Goal: Task Accomplishment & Management: Complete application form

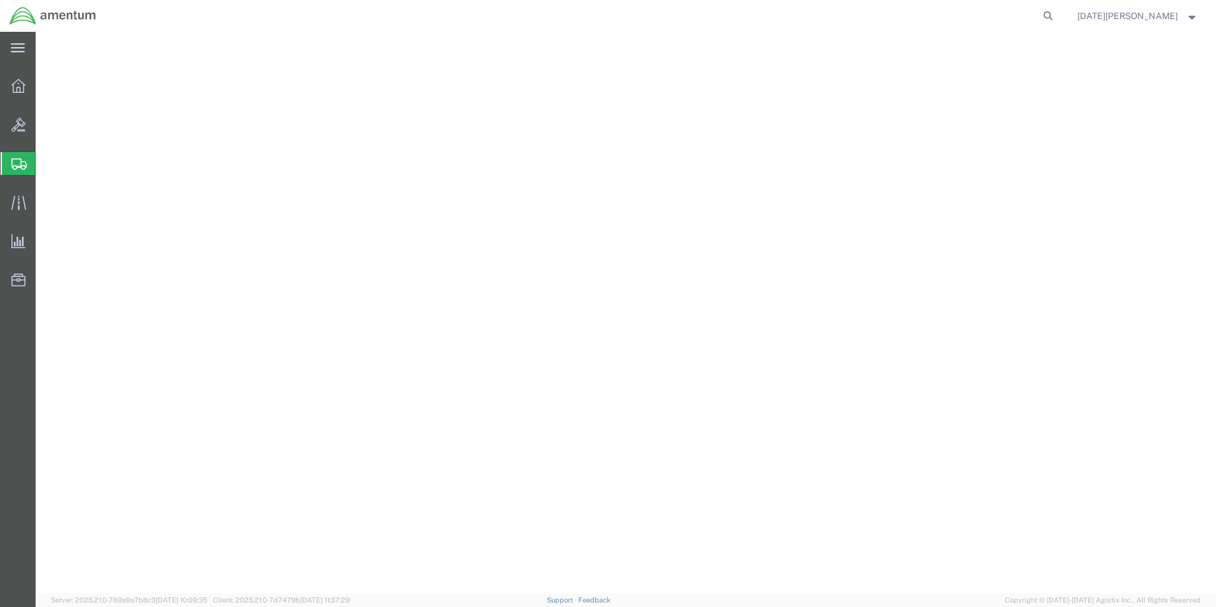
click at [0, 0] on span "Create from Template" at bounding box center [0, 0] width 0 height 0
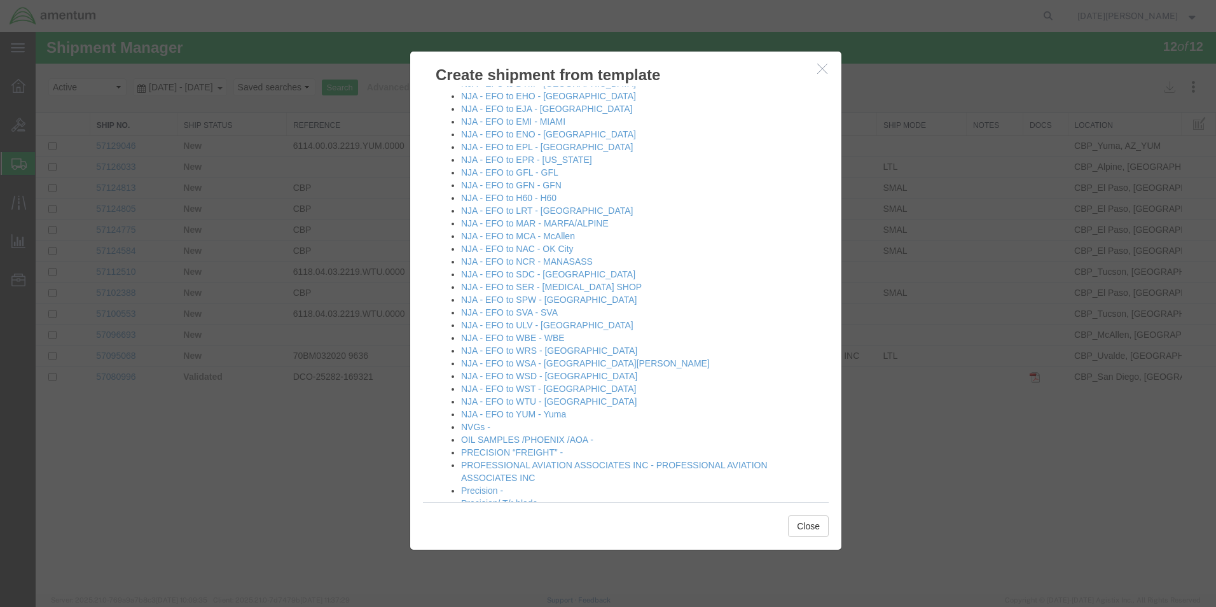
scroll to position [827, 0]
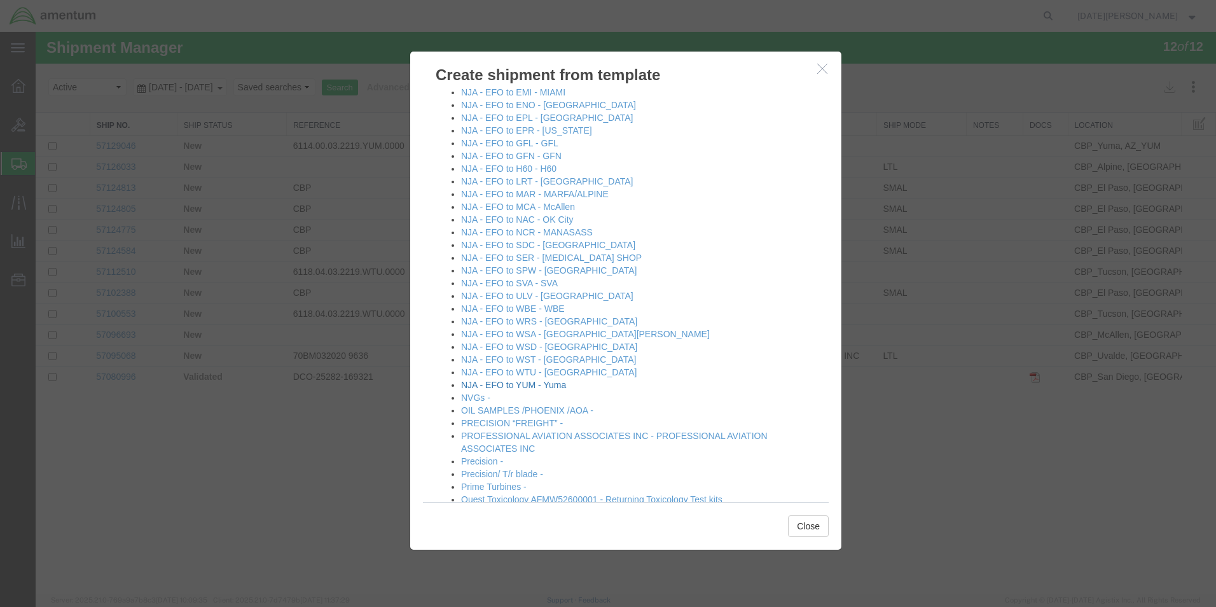
click at [551, 382] on link "NJA - EFO to YUM - Yuma" at bounding box center [513, 385] width 105 height 10
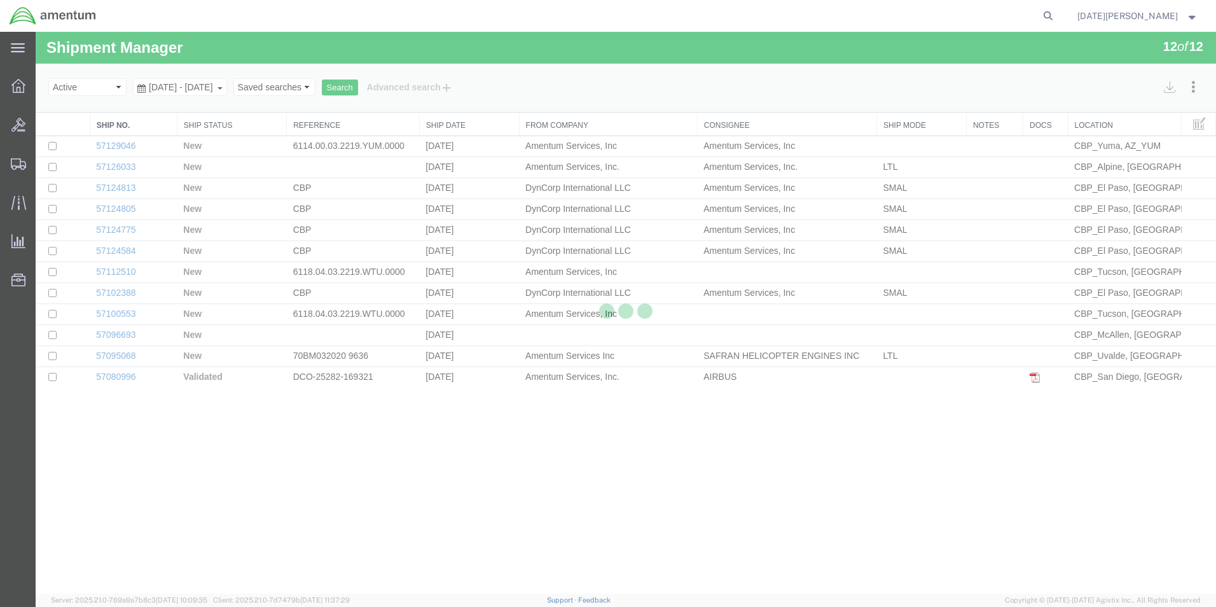
select select "49939"
select select "49951"
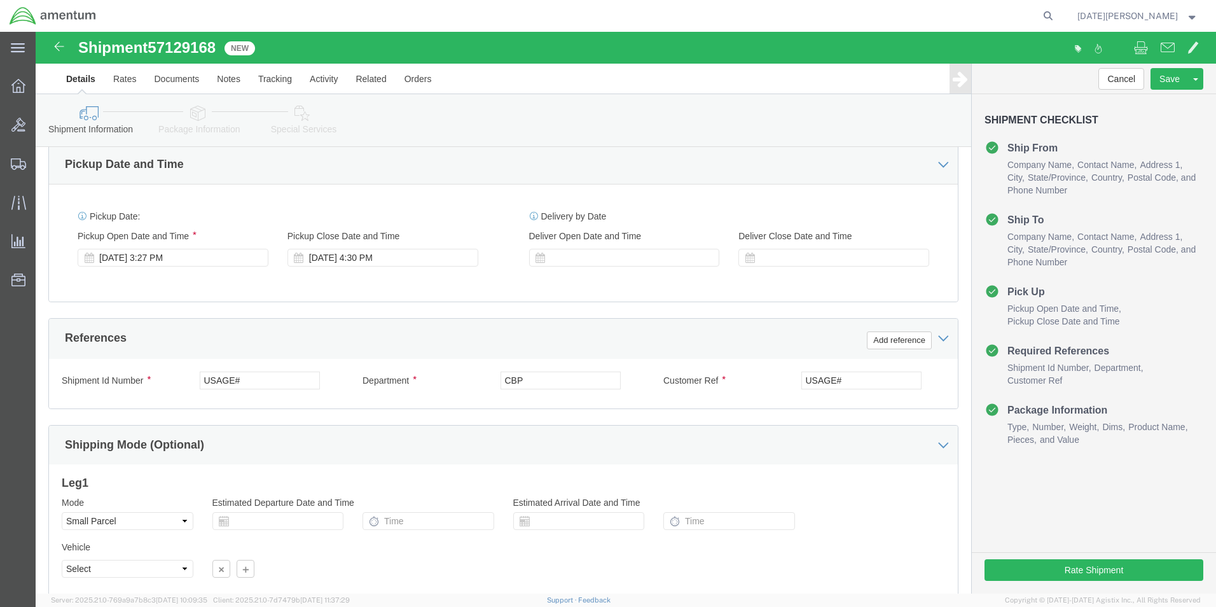
scroll to position [445, 0]
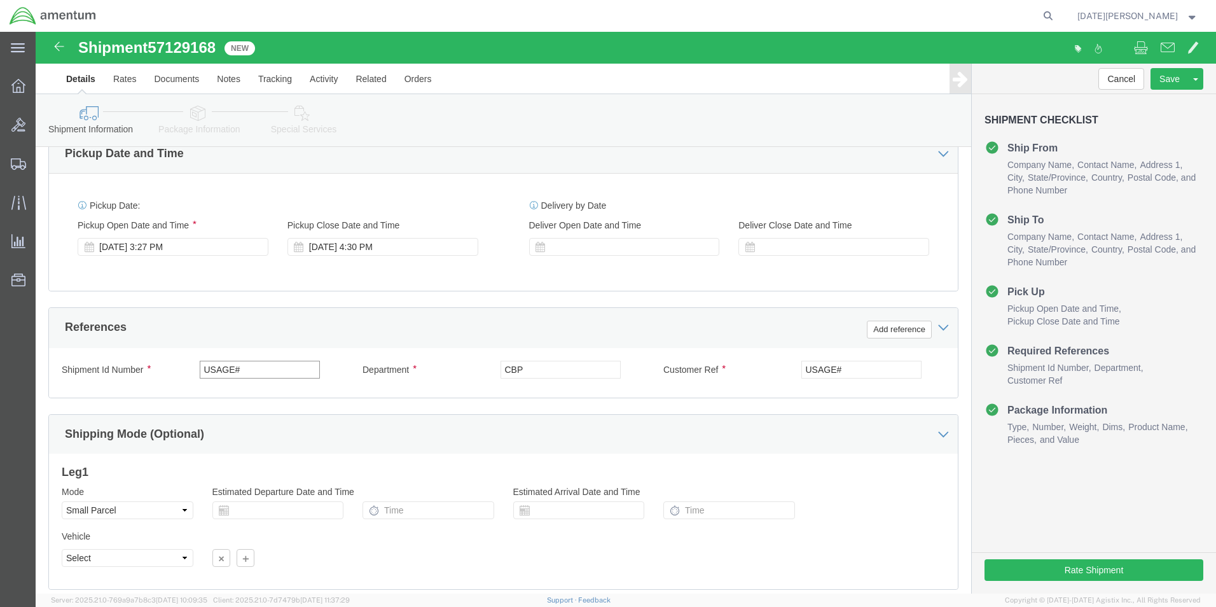
drag, startPoint x: 240, startPoint y: 337, endPoint x: 45, endPoint y: 344, distance: 196.1
click div "Shipment Id Number USAGE#"
type input "485-012187"
paste input "485-012187"
type input "485-012187"
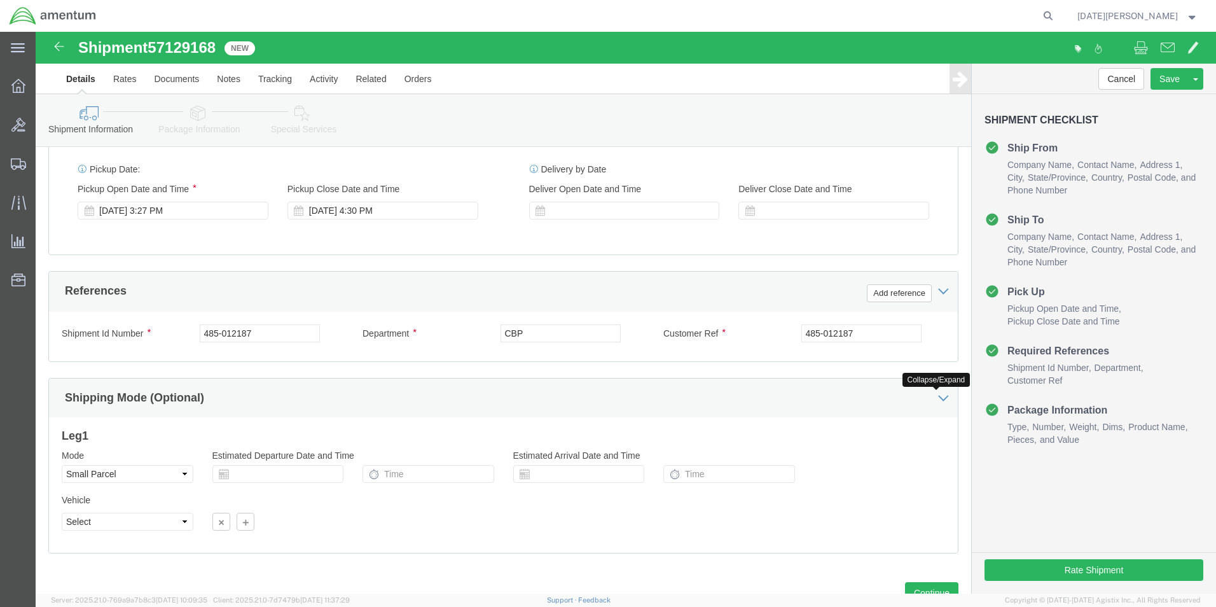
scroll to position [531, 0]
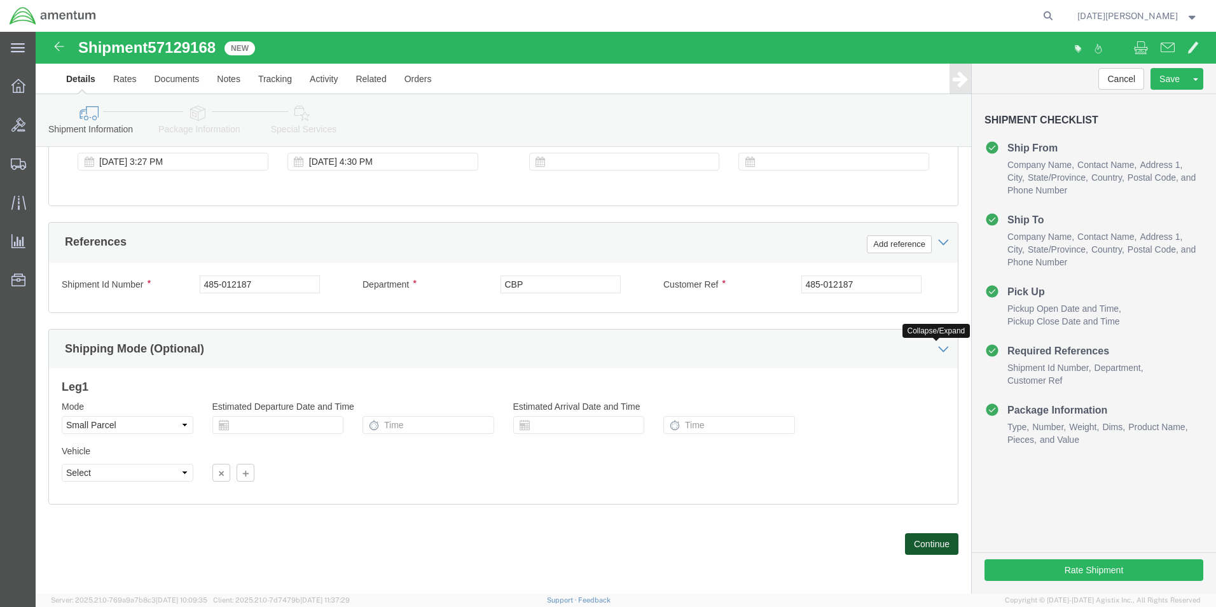
click button "Continue"
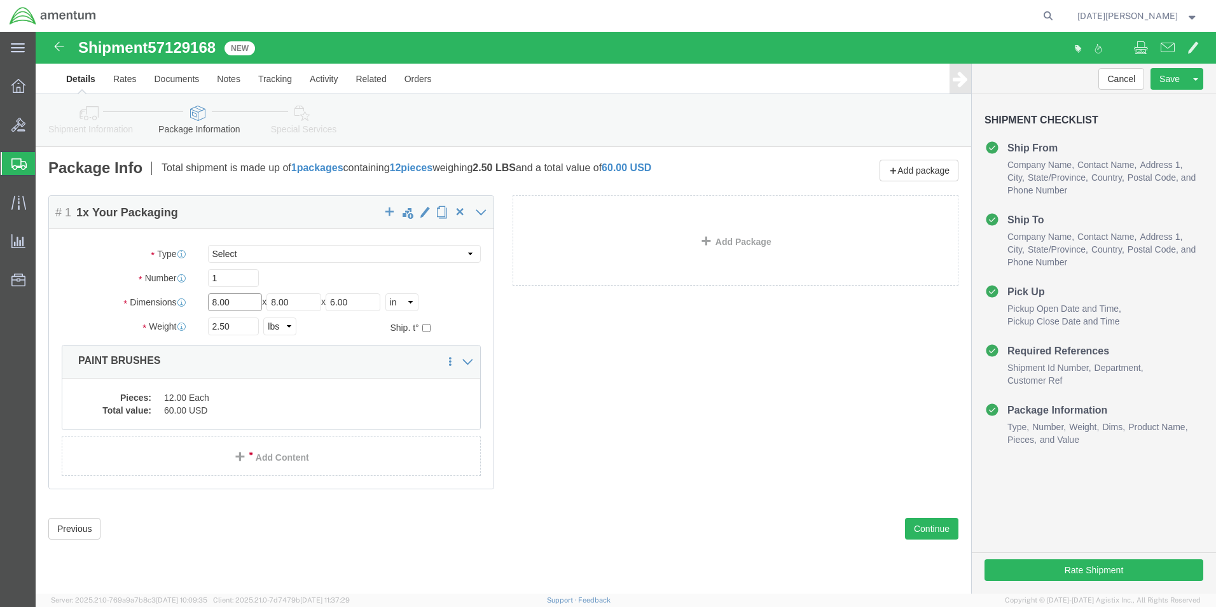
drag, startPoint x: 209, startPoint y: 266, endPoint x: -38, endPoint y: 271, distance: 246.9
click html "Shipment 57129168 New Details Rates Documents Notes Tracking Activity Related O…"
type input "24"
type input "12"
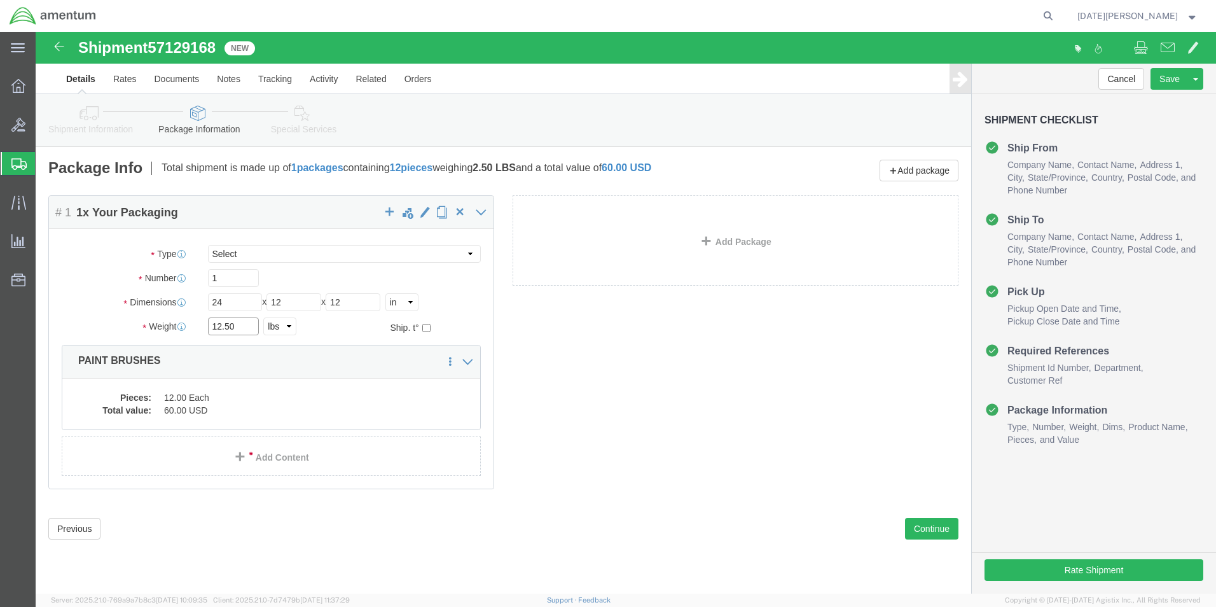
type input "12.50"
click div "Package Content # 1 1 x Your Packaging Package Type Select Bale(s) Basket(s) Bo…"
click div "Rate Shipment"
click p "PAINT BRUSHES"
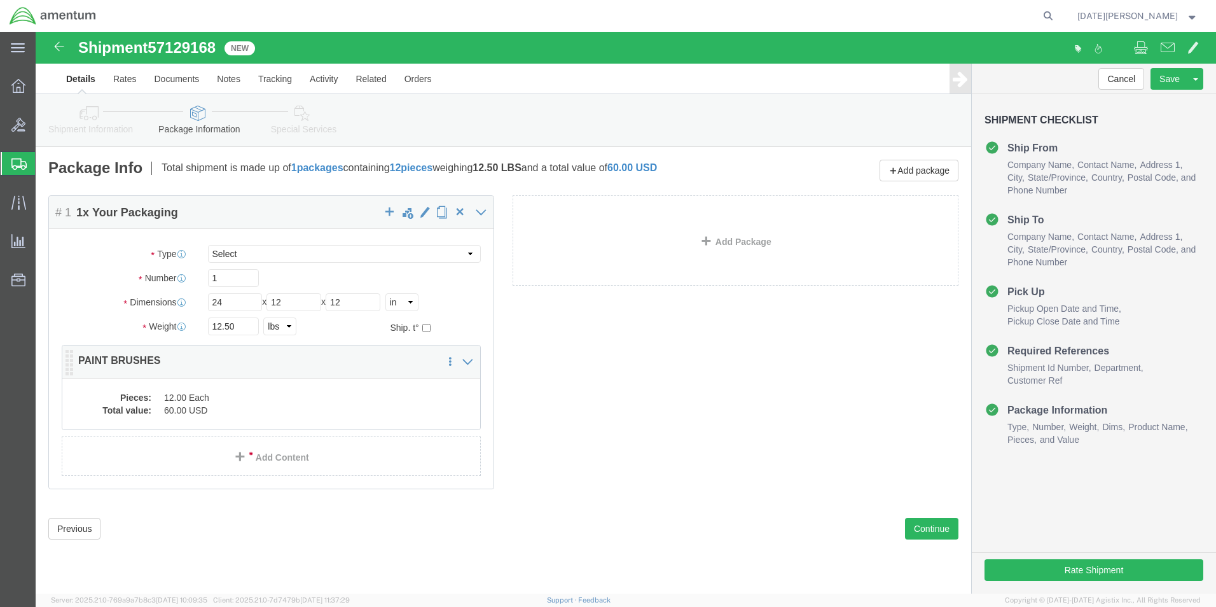
click dd "12.00 Each"
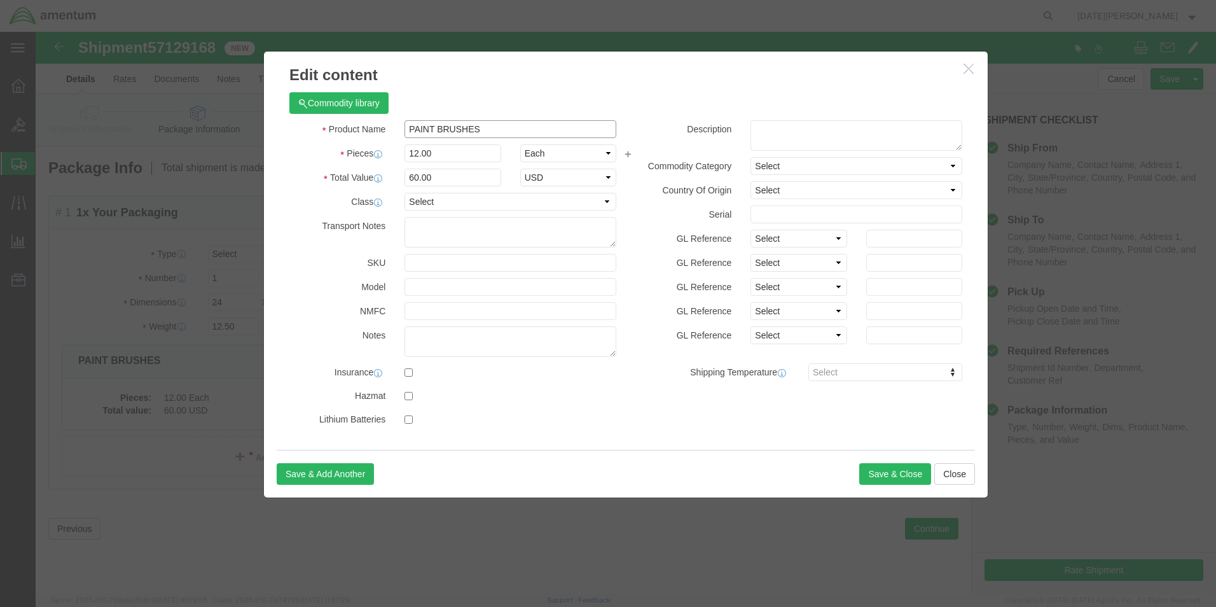
click input "PAINT BRUSHES"
type input "SERVO LH HYD"
type input "1"
type input "5"
type input "5000"
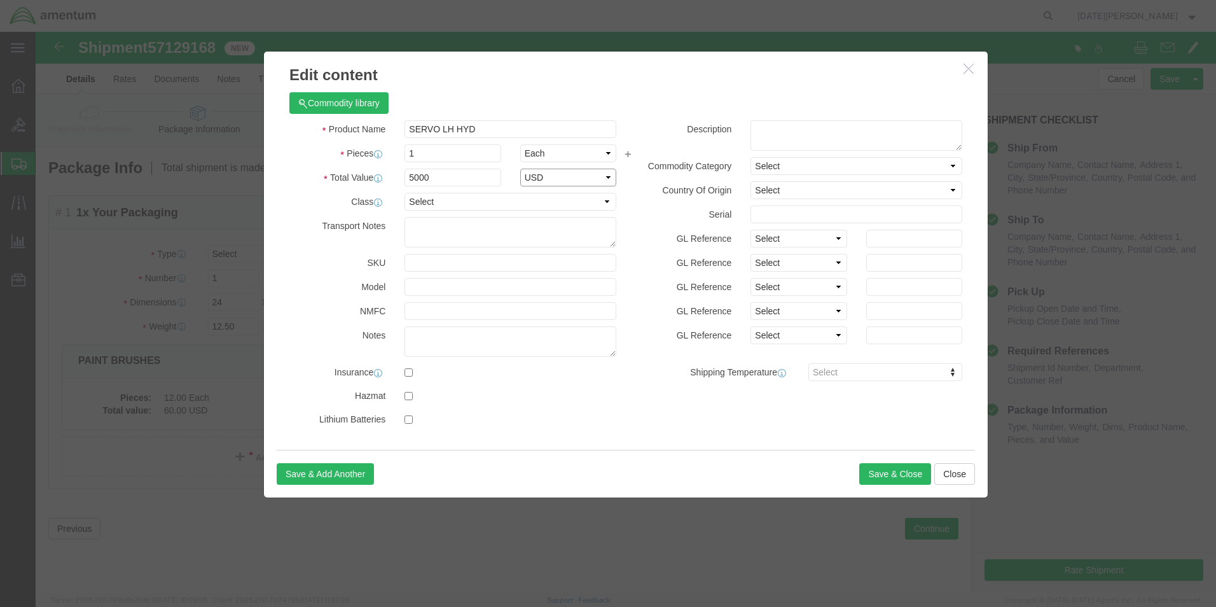
select select "USD"
click button "Save & Close"
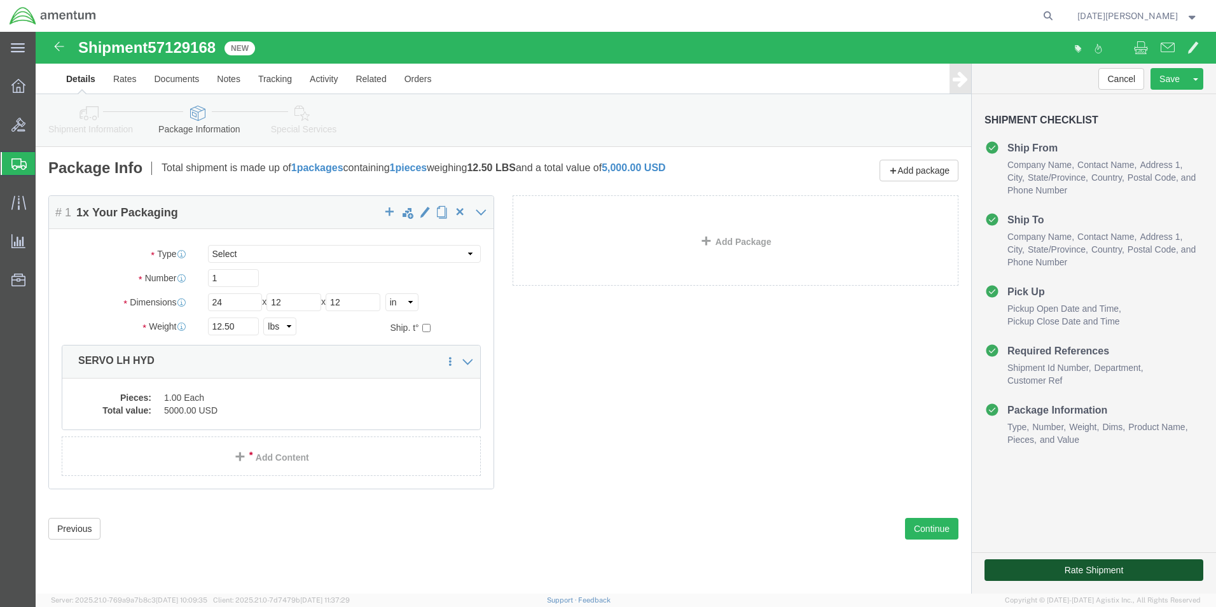
click button "Rate Shipment"
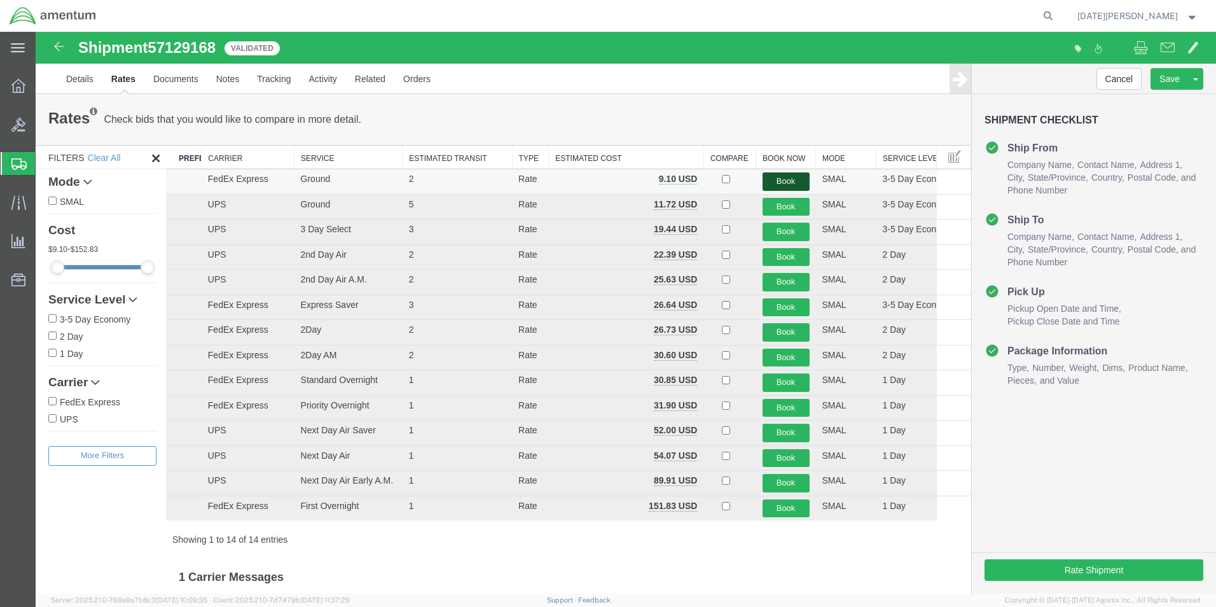
click at [775, 179] on button "Book" at bounding box center [786, 181] width 47 height 18
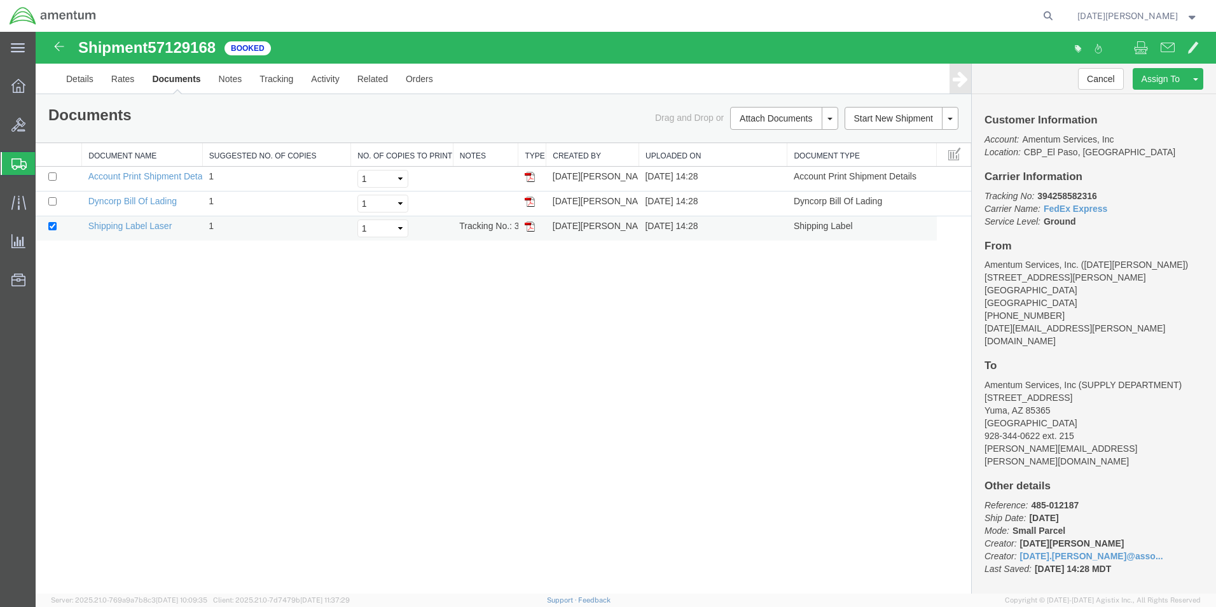
click at [532, 228] on img at bounding box center [530, 226] width 10 height 10
click at [0, 0] on span "Create from Template" at bounding box center [0, 0] width 0 height 0
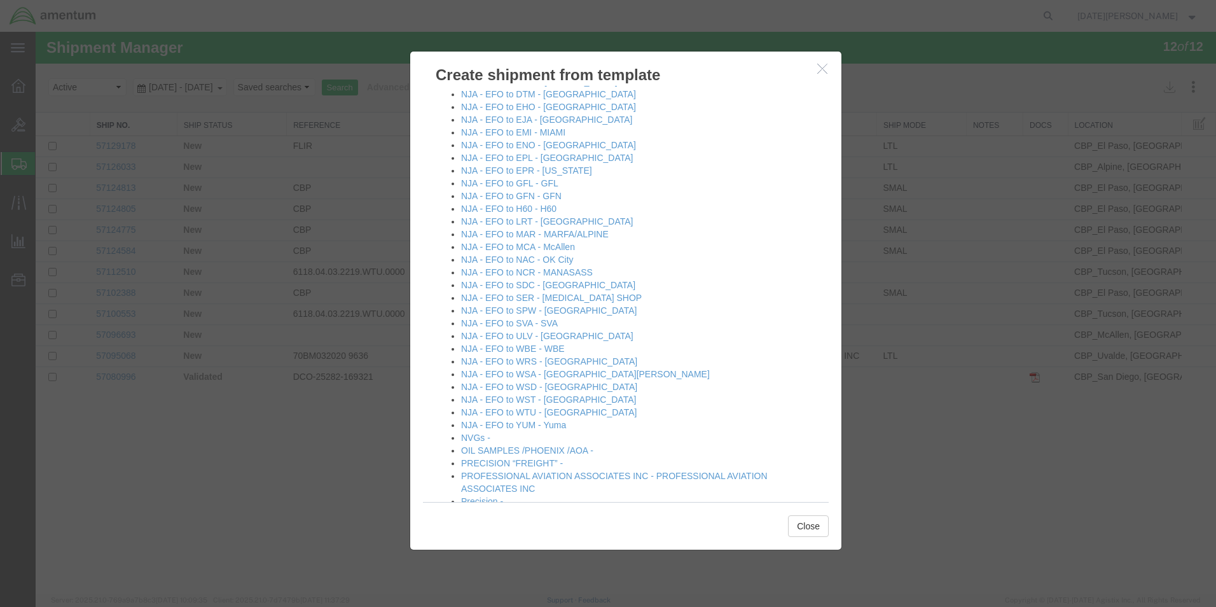
scroll to position [763, 0]
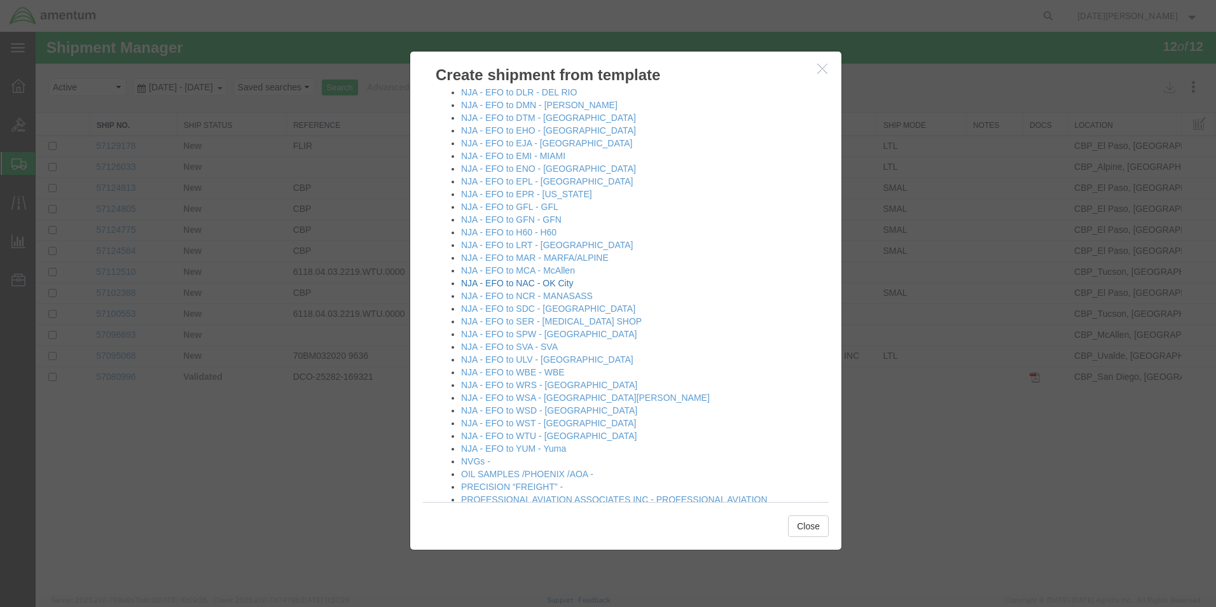
click at [557, 288] on link "NJA - EFO to NAC - OK City" at bounding box center [517, 283] width 113 height 10
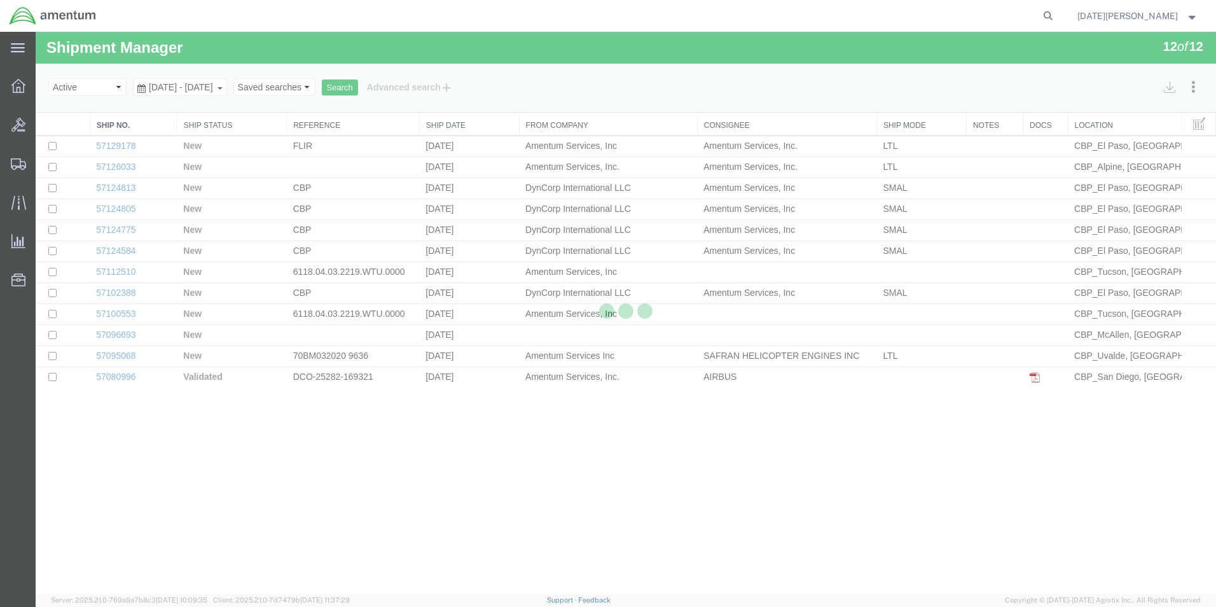
select select "49939"
select select "49916"
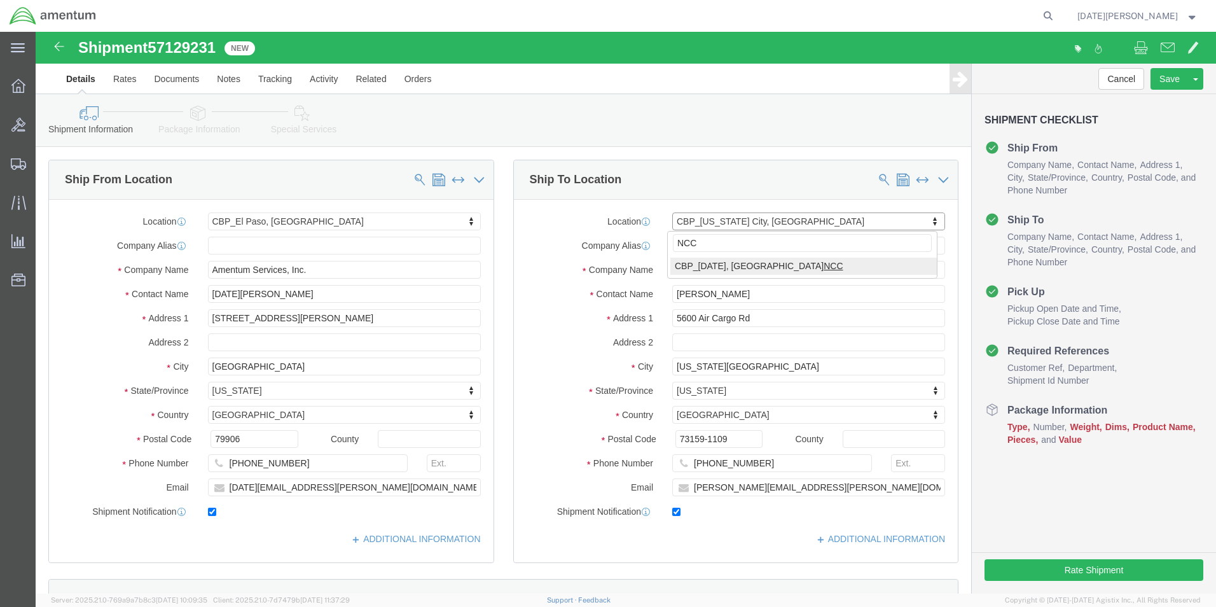
type input "NCC"
select select "69291"
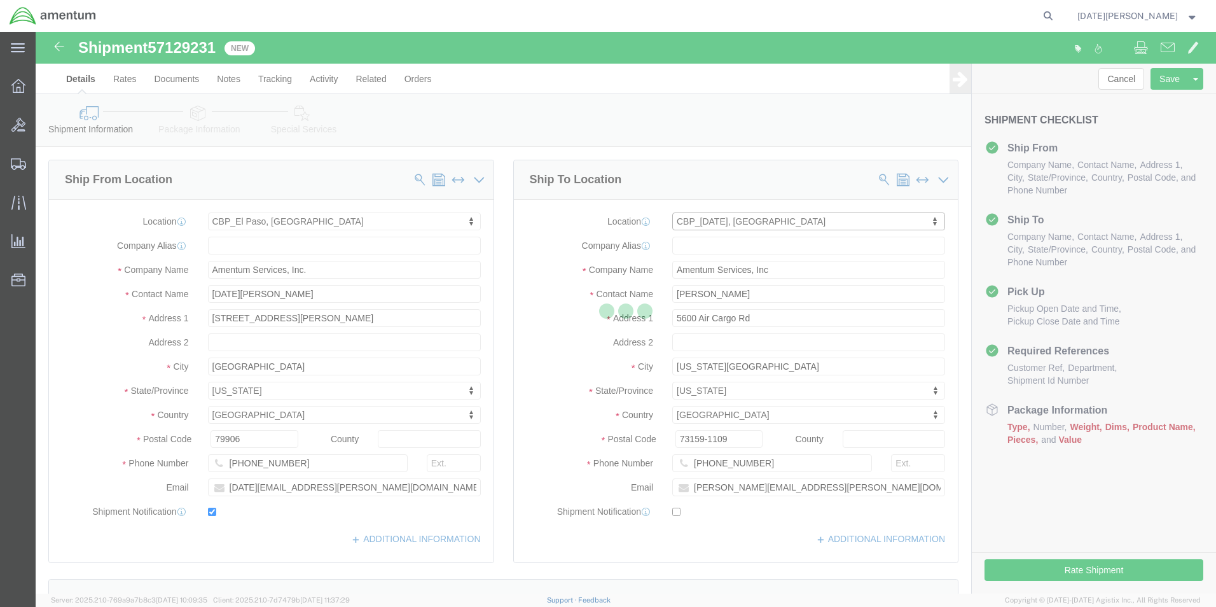
type input "NASOC [DATE]"
type input "[STREET_ADDRESS] NAS"
type input "[DATE]"
type input "78419"
checkbox input "false"
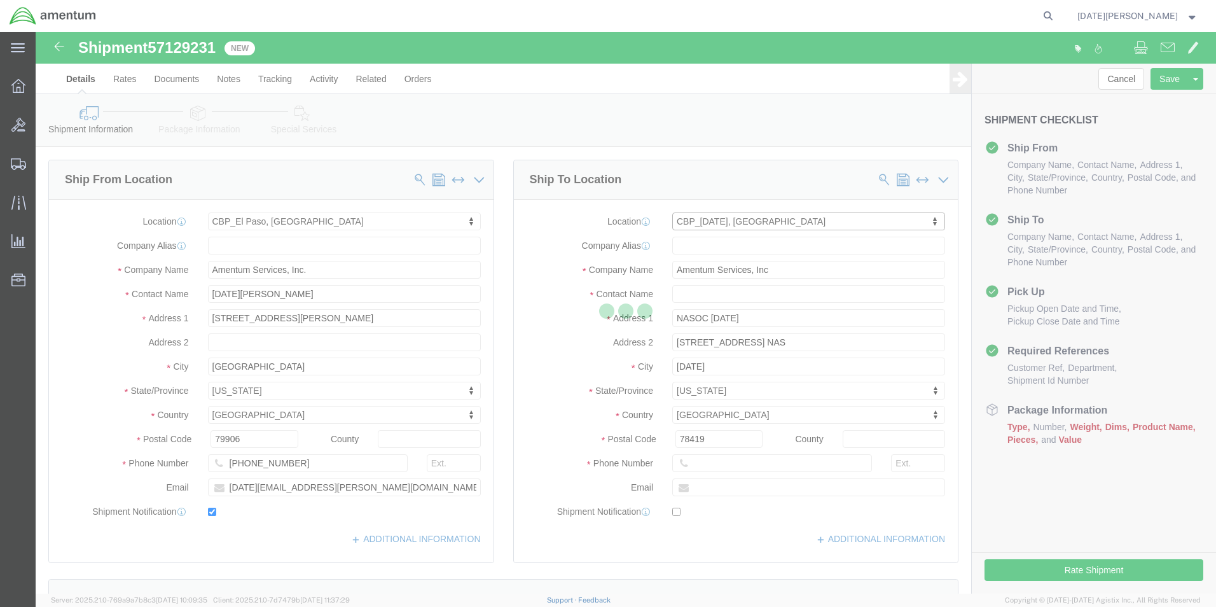
select select "[GEOGRAPHIC_DATA]"
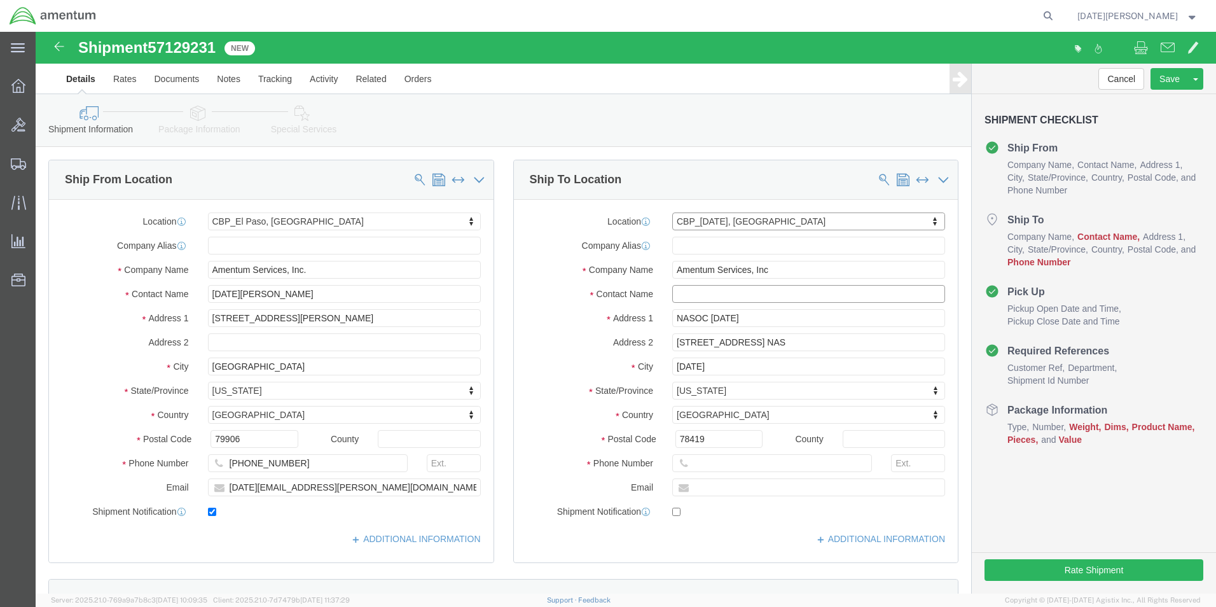
click input "text"
type input "[PERSON_NAME]"
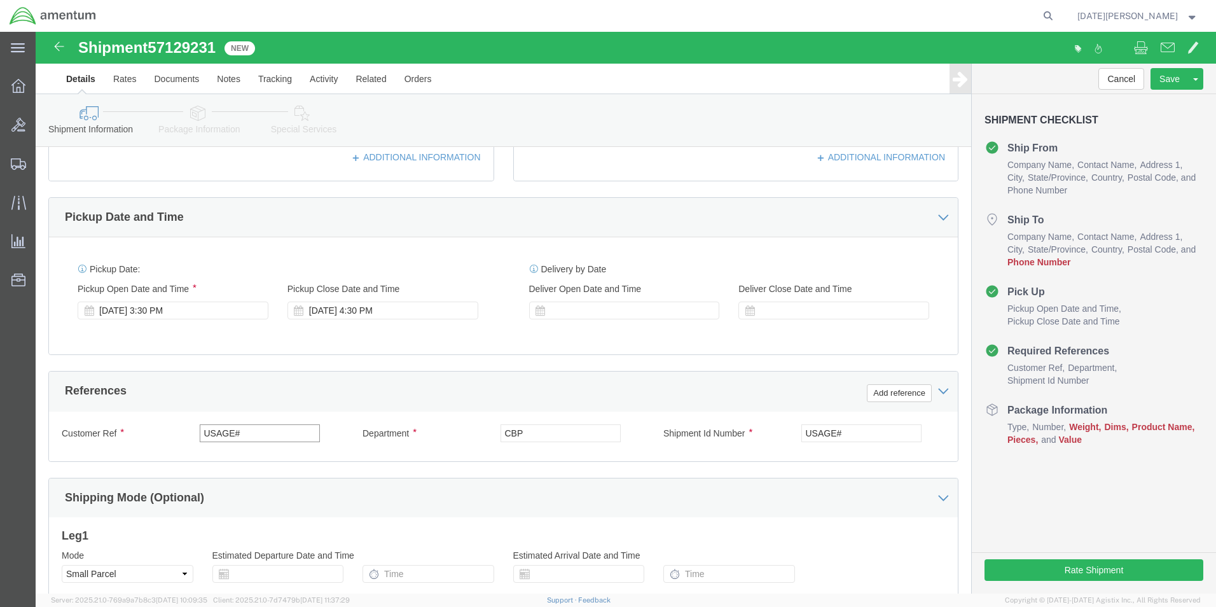
drag, startPoint x: 249, startPoint y: 403, endPoint x: 76, endPoint y: 415, distance: 173.5
click div "Customer Ref USAGE#"
type input "579-011872"
paste input "579-011872"
type input "579-011872"
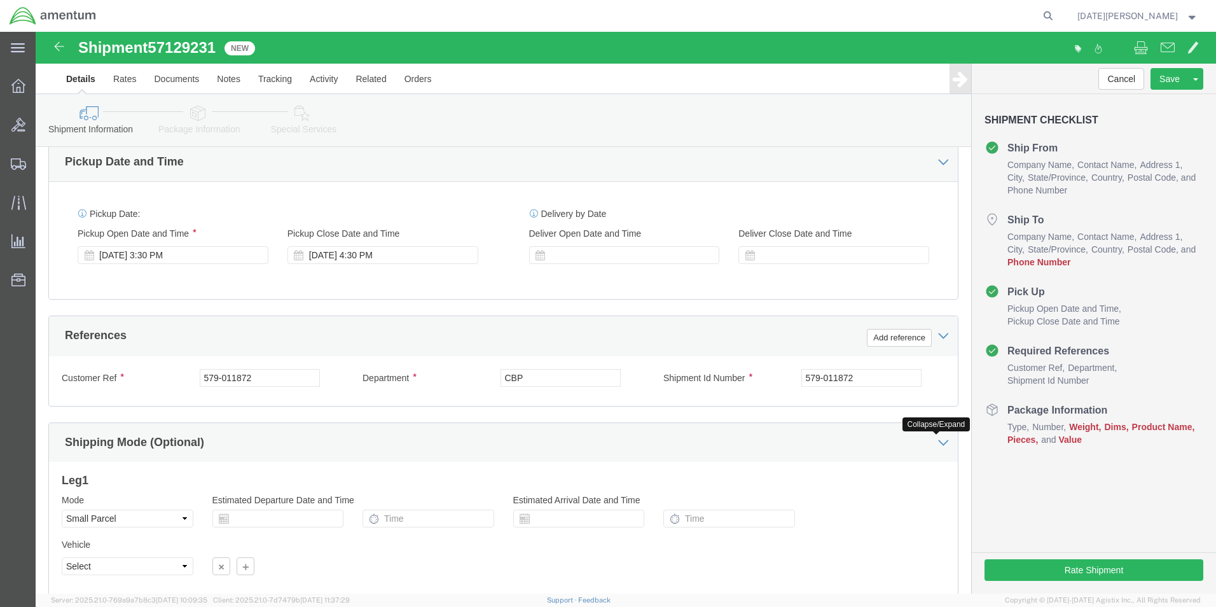
scroll to position [531, 0]
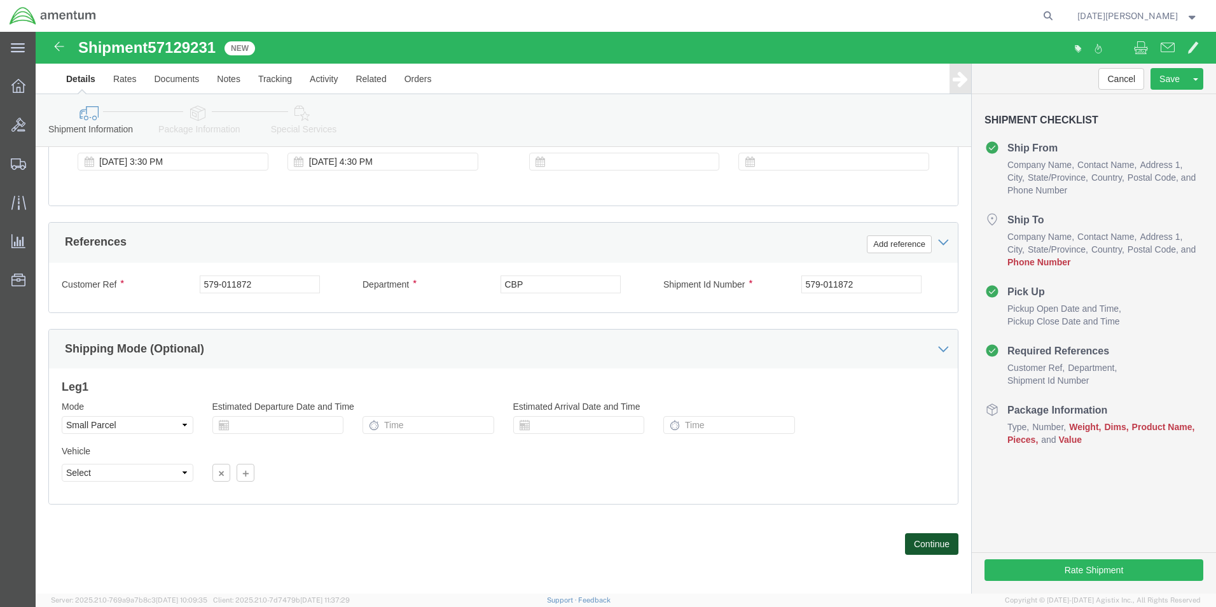
click button "Continue"
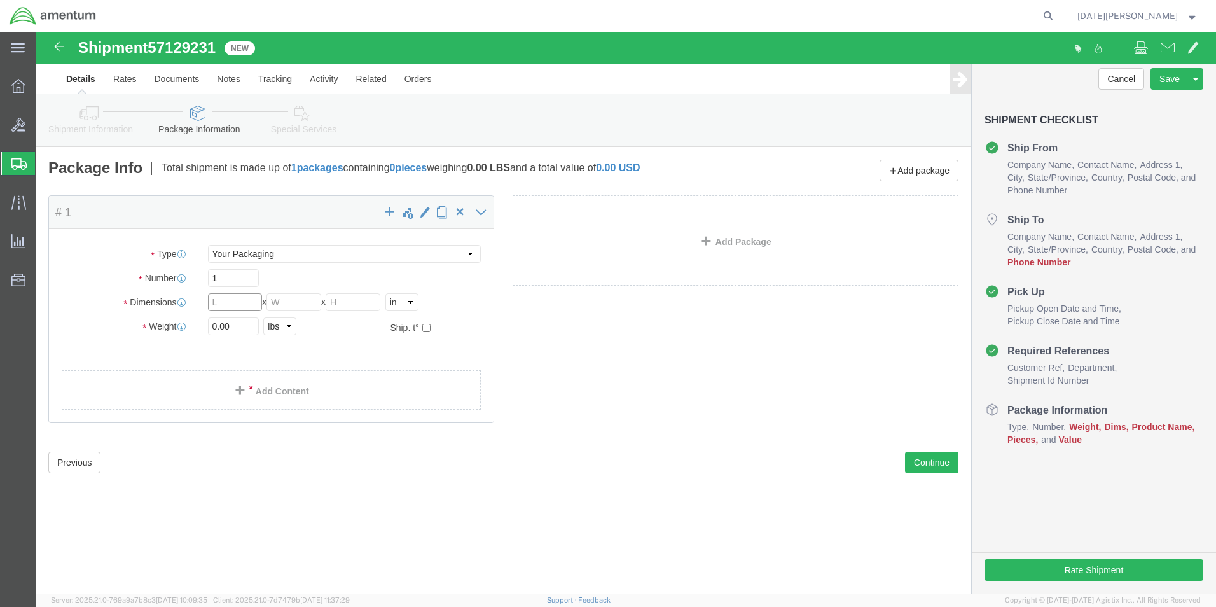
click input "text"
type input "24"
type input "12"
type input "15"
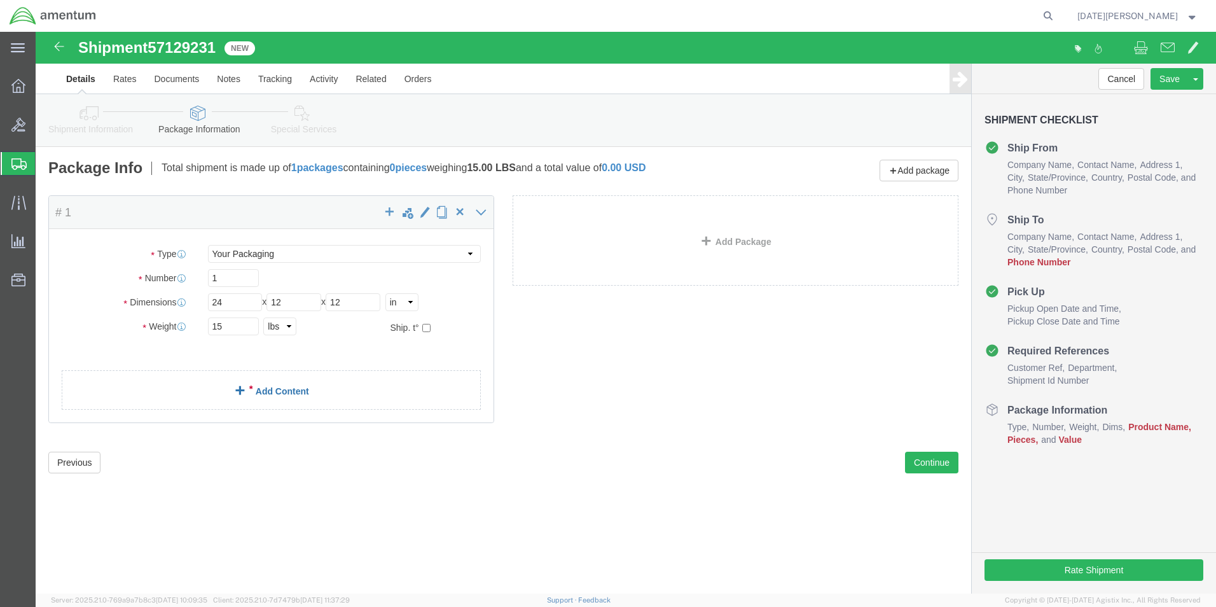
click link "Add Content"
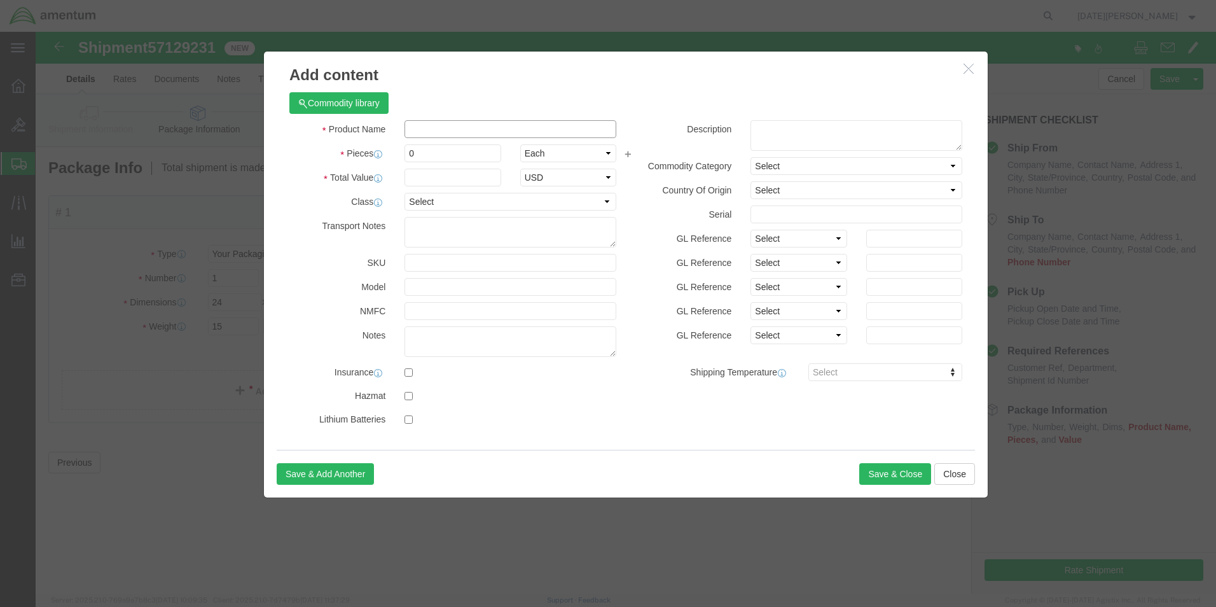
click input "text"
type input "HF AMP ANTENNA"
type input "1"
type input "5000"
select select "USD"
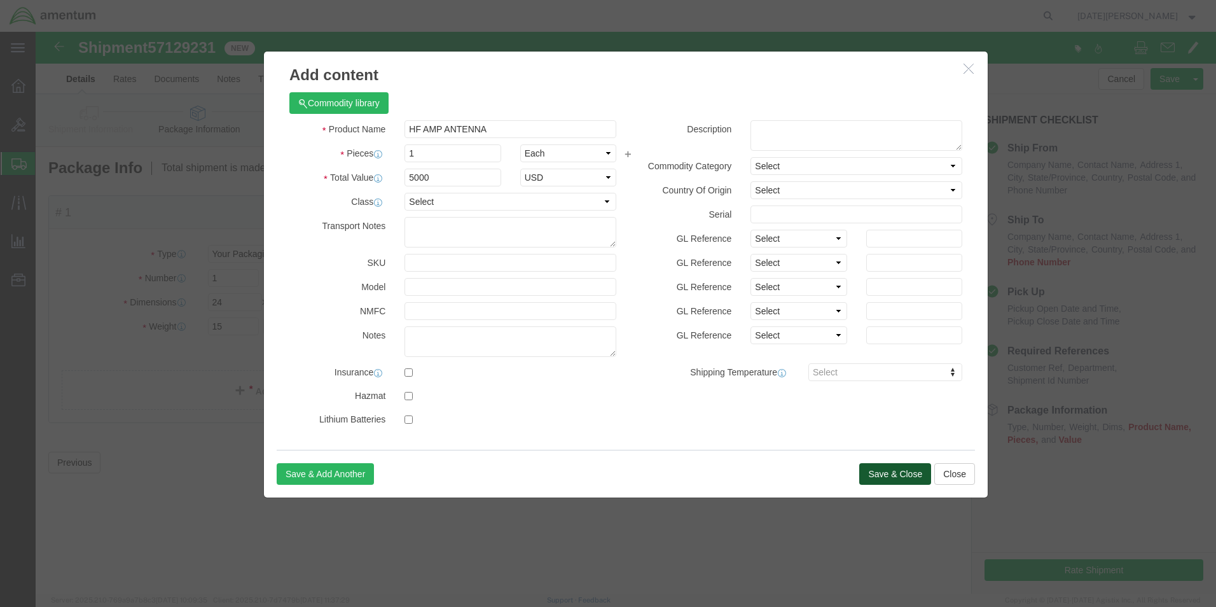
click button "Save & Close"
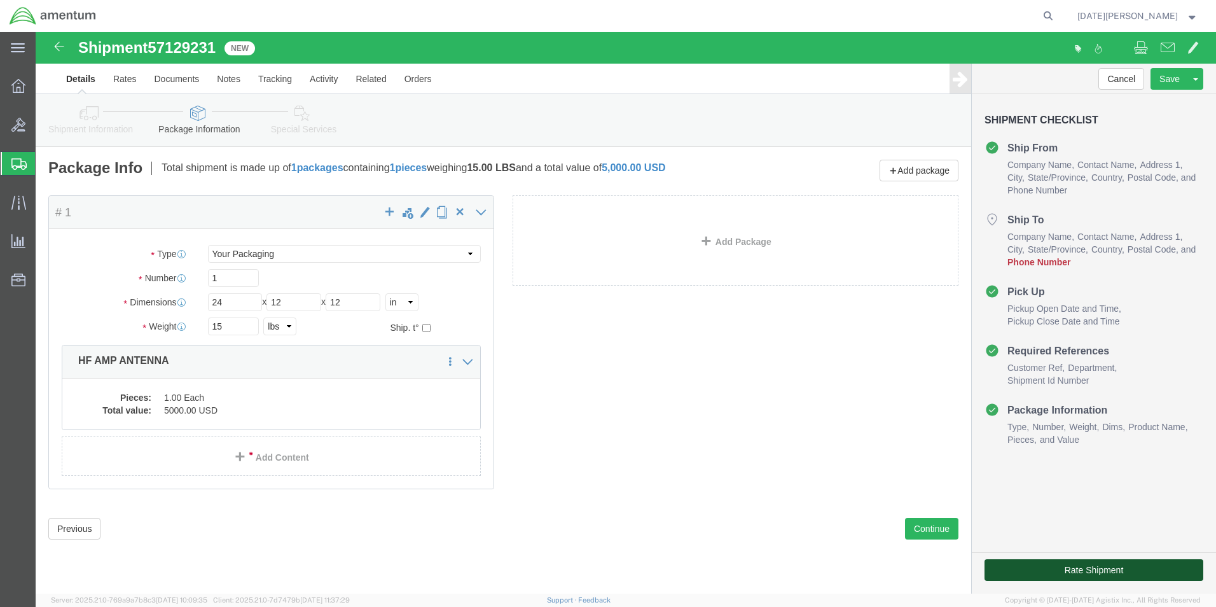
click button "Rate Shipment"
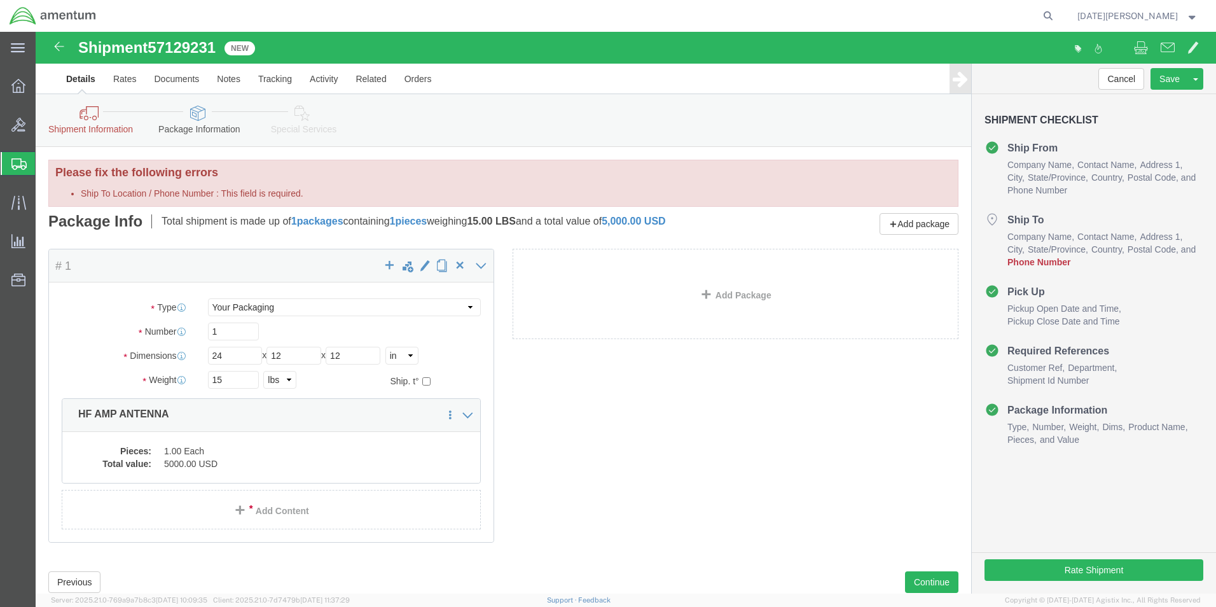
click icon
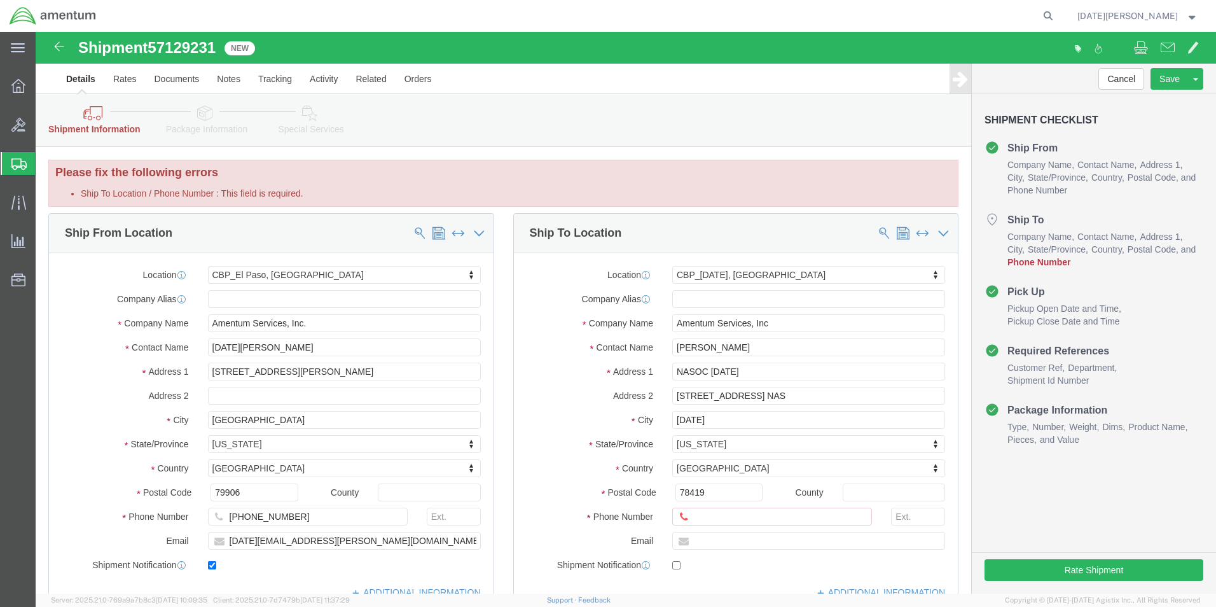
scroll to position [191, 0]
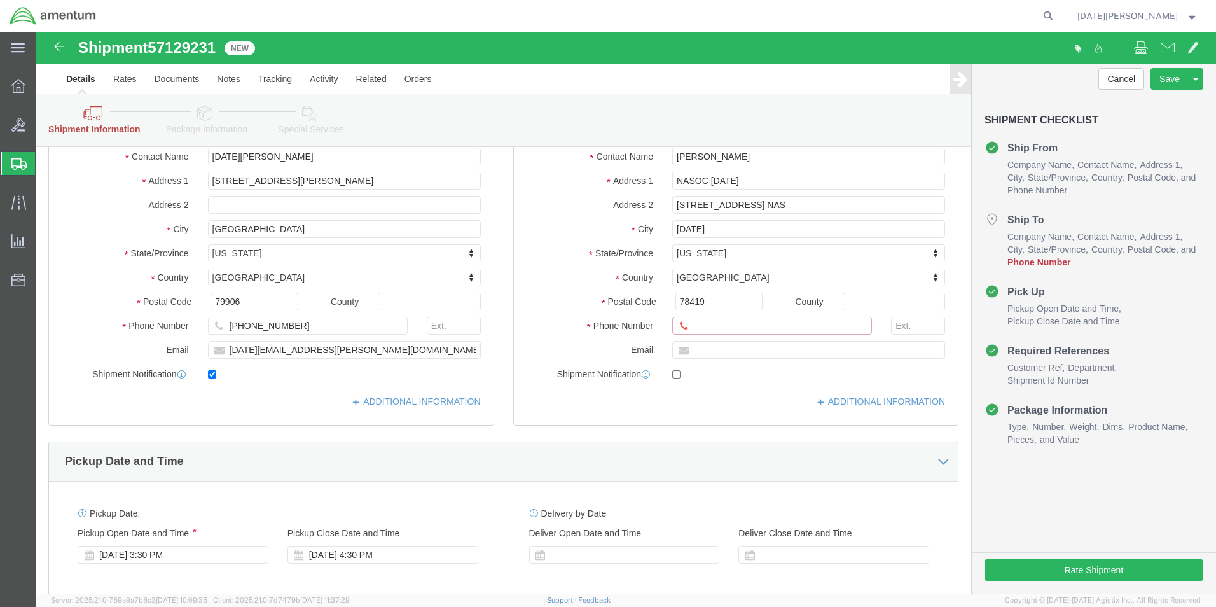
click input "Ship To Location / Phone Number : This field is required."
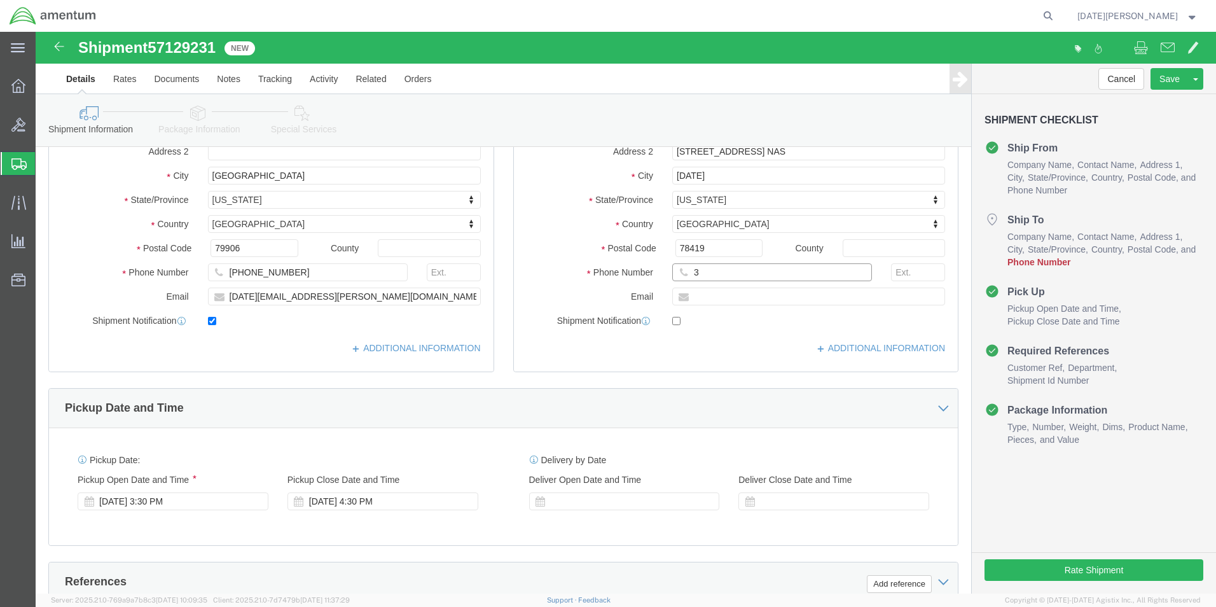
scroll to position [137, 0]
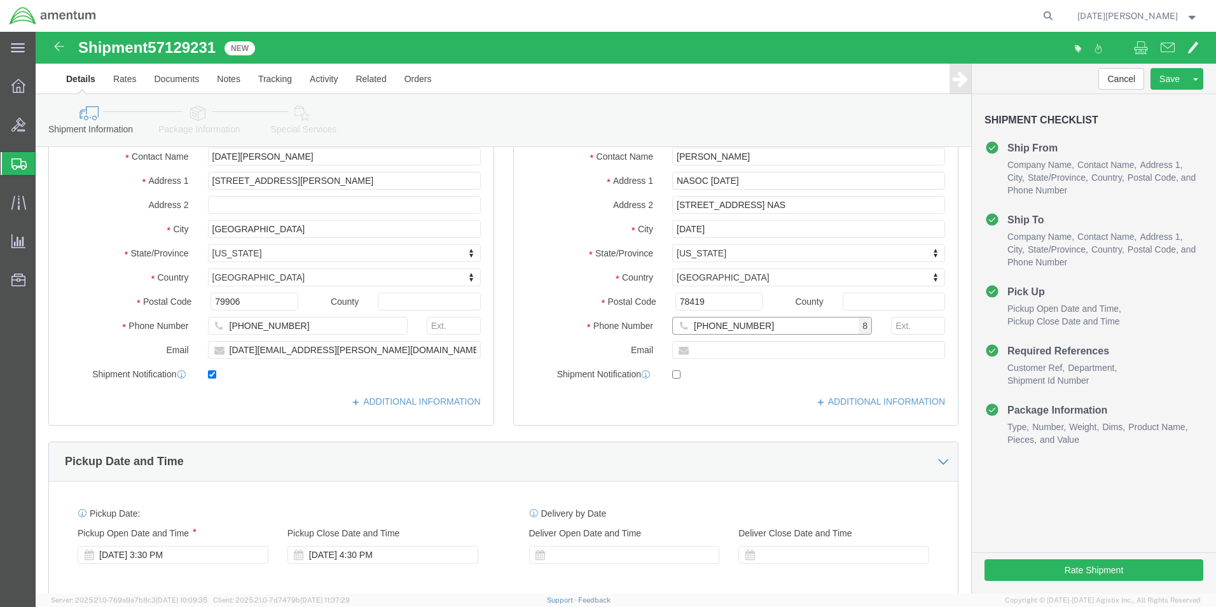
type input "[PHONE_NUMBER]"
click button "Rate Shipment"
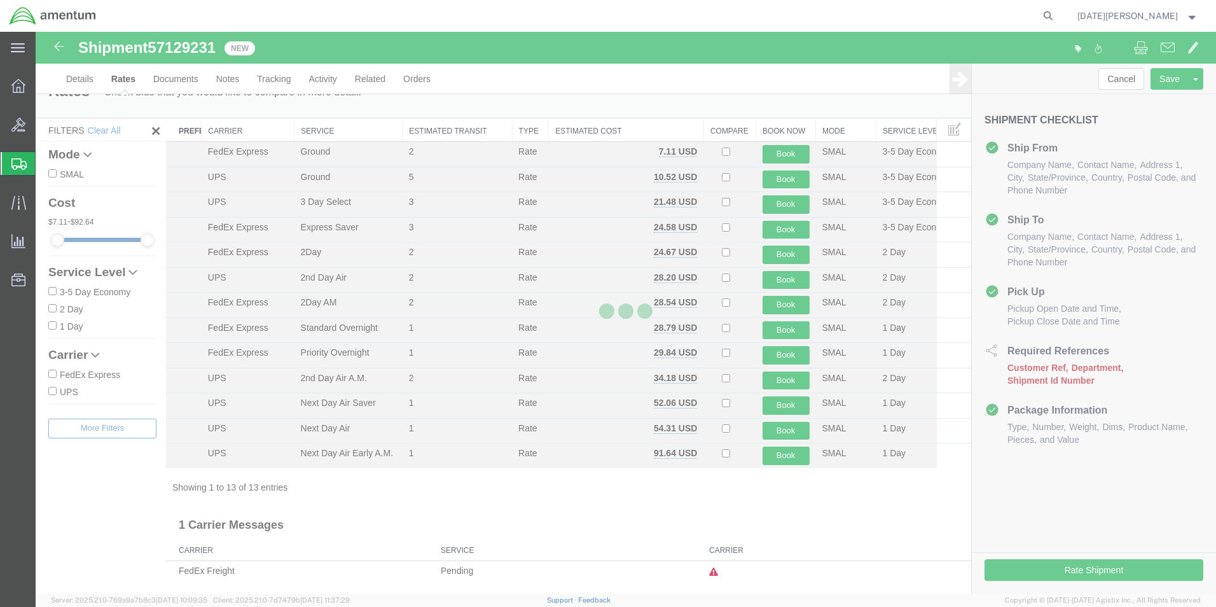
scroll to position [2, 0]
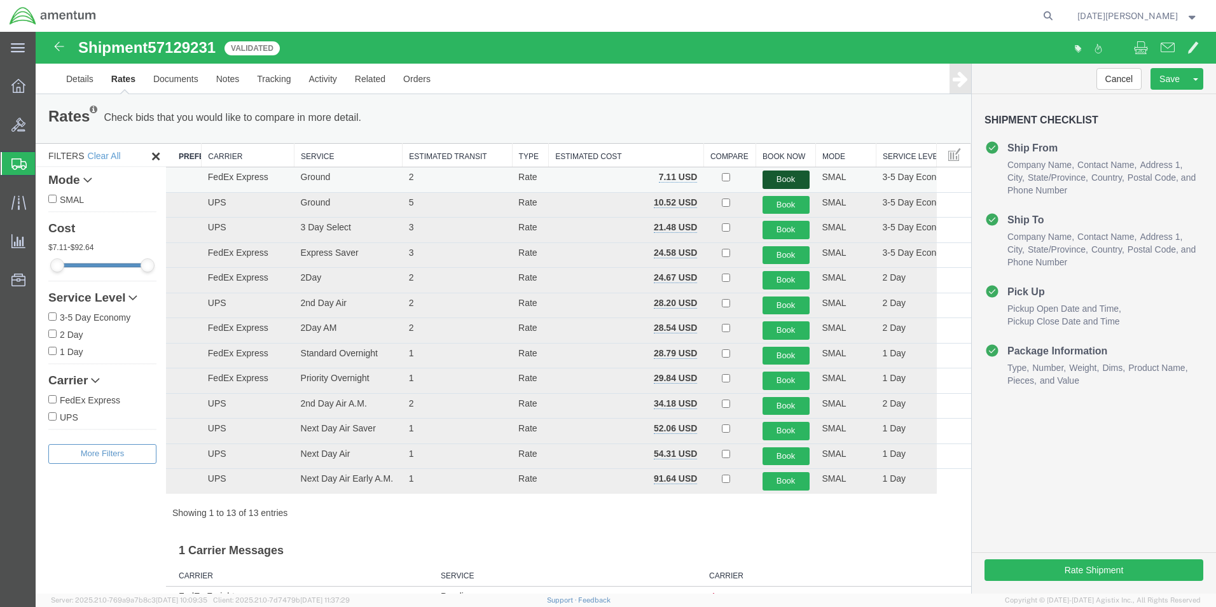
click at [786, 183] on button "Book" at bounding box center [786, 179] width 47 height 18
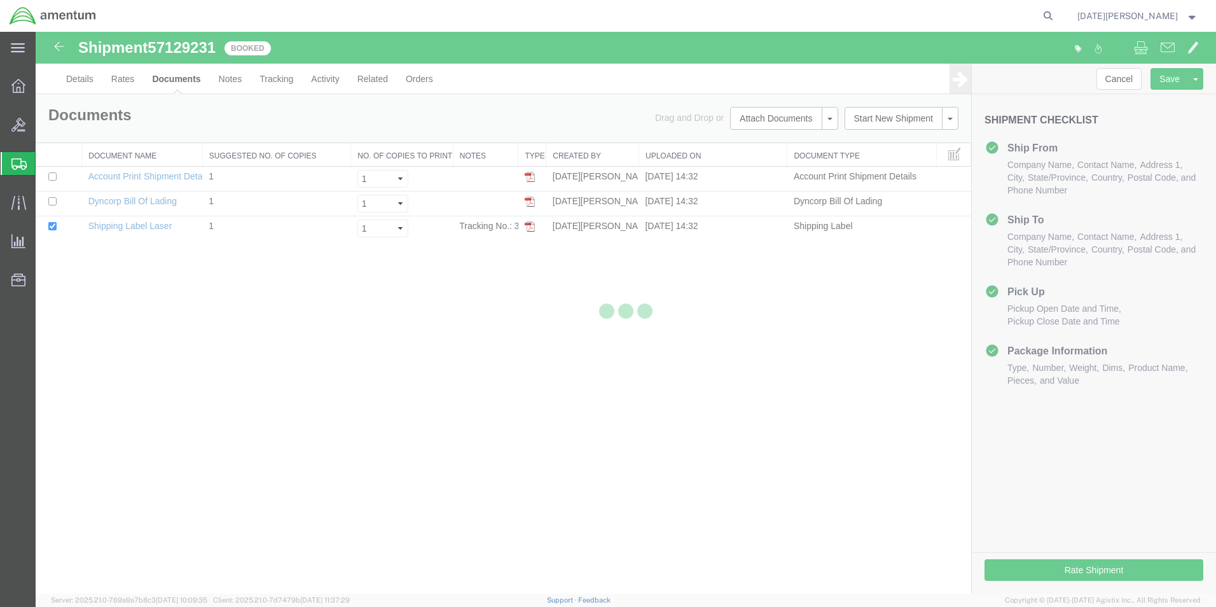
scroll to position [0, 0]
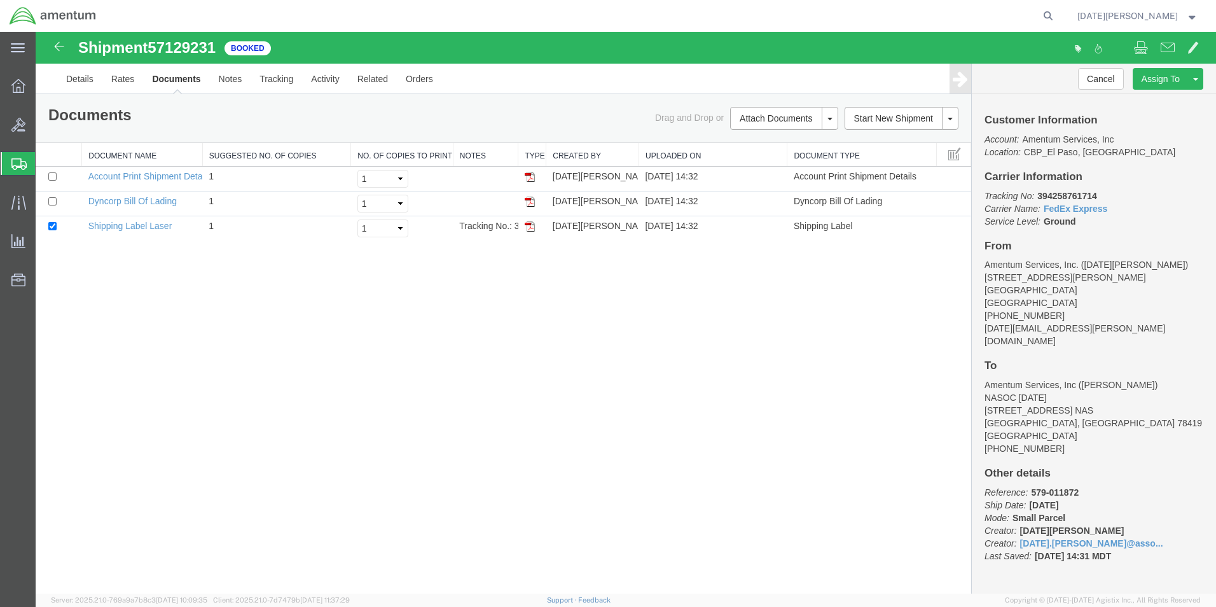
click at [531, 226] on img at bounding box center [530, 226] width 10 height 10
